Goal: Check status: Check status

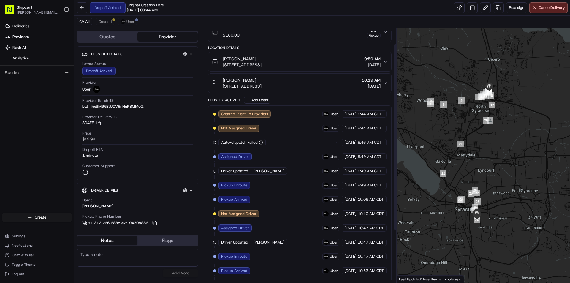
scroll to position [92, 0]
